Goal: Information Seeking & Learning: Learn about a topic

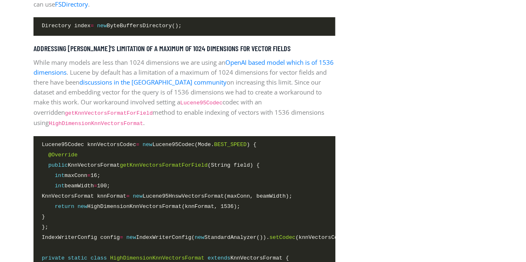
scroll to position [1340, 0]
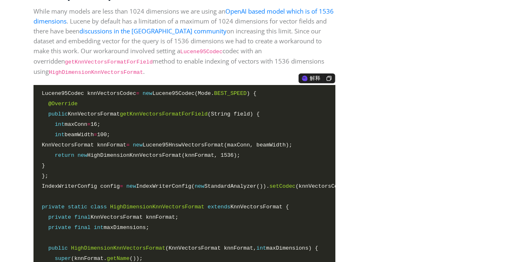
click at [138, 112] on span "getKnnVectorsFormatForField" at bounding box center [164, 114] width 88 height 6
click at [178, 64] on p "While many models are less than 1024 dimensions we are using an OpenAI based mo…" at bounding box center [184, 41] width 302 height 71
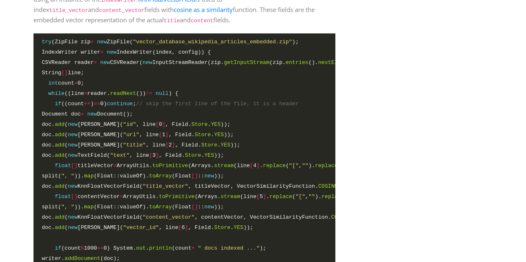
scroll to position [1836, 0]
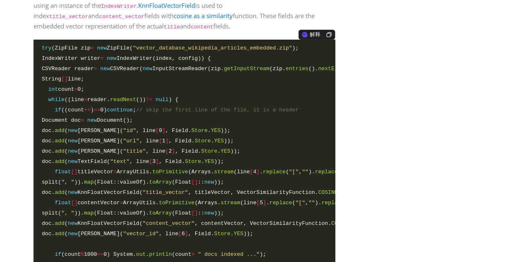
click at [187, 131] on span "doc. add ( new [PERSON_NAME]( "id" , line [ 0 ] , Field. Store . YES ));" at bounding box center [136, 130] width 188 height 9
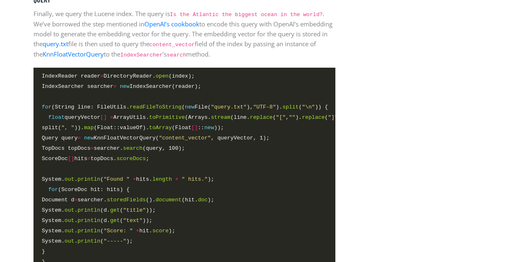
scroll to position [2166, 0]
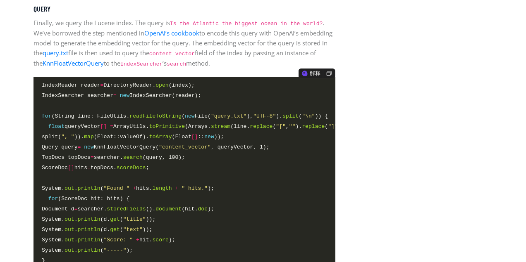
click at [138, 97] on span "IndexSearcher searcher = new IndexSearcher(reader);" at bounding box center [121, 95] width 159 height 9
click at [102, 117] on span "for (String line: FileUtils. readFileToString ( new File( "query.txt" ), "UTF-8…" at bounding box center [185, 116] width 286 height 9
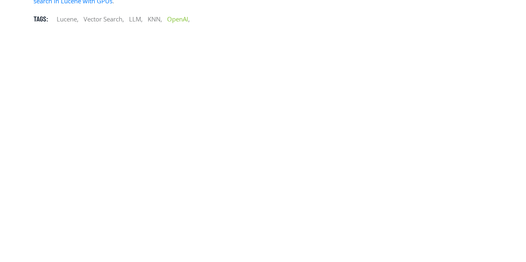
scroll to position [2827, 0]
